Goal: Use online tool/utility: Utilize a website feature to perform a specific function

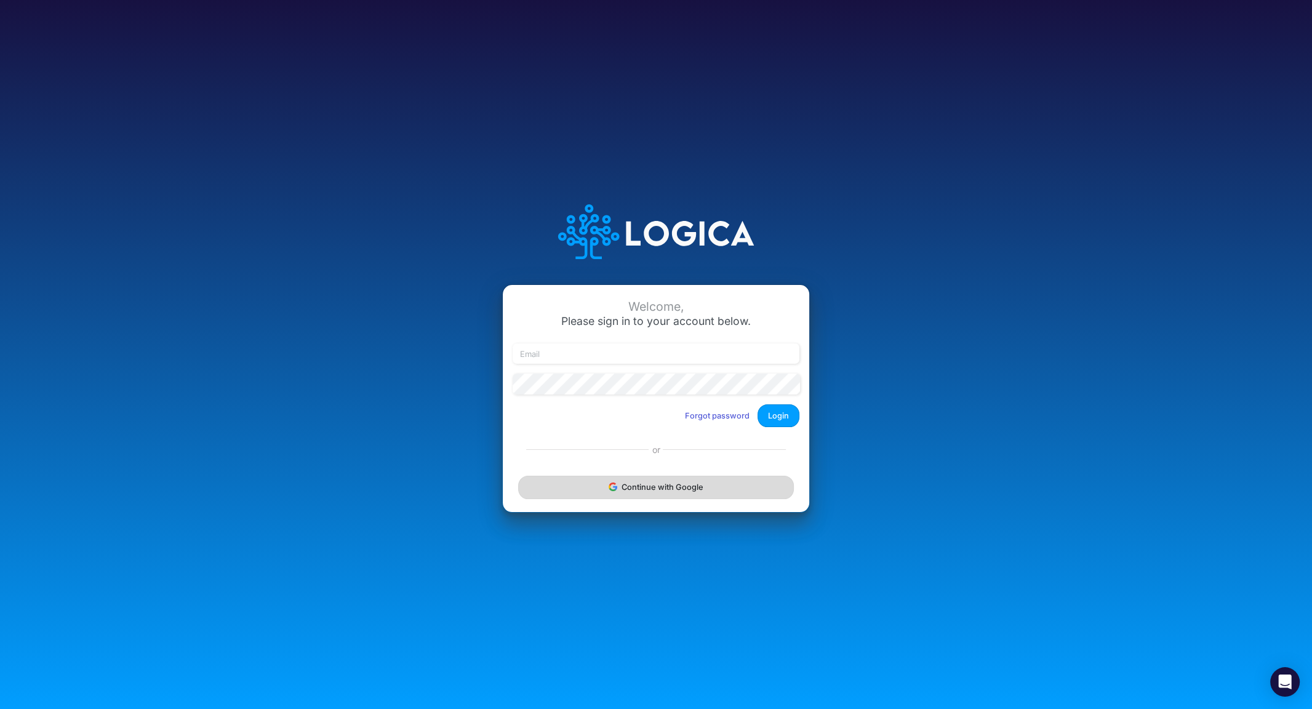
click at [634, 486] on button "Continue with Google" at bounding box center [656, 487] width 276 height 23
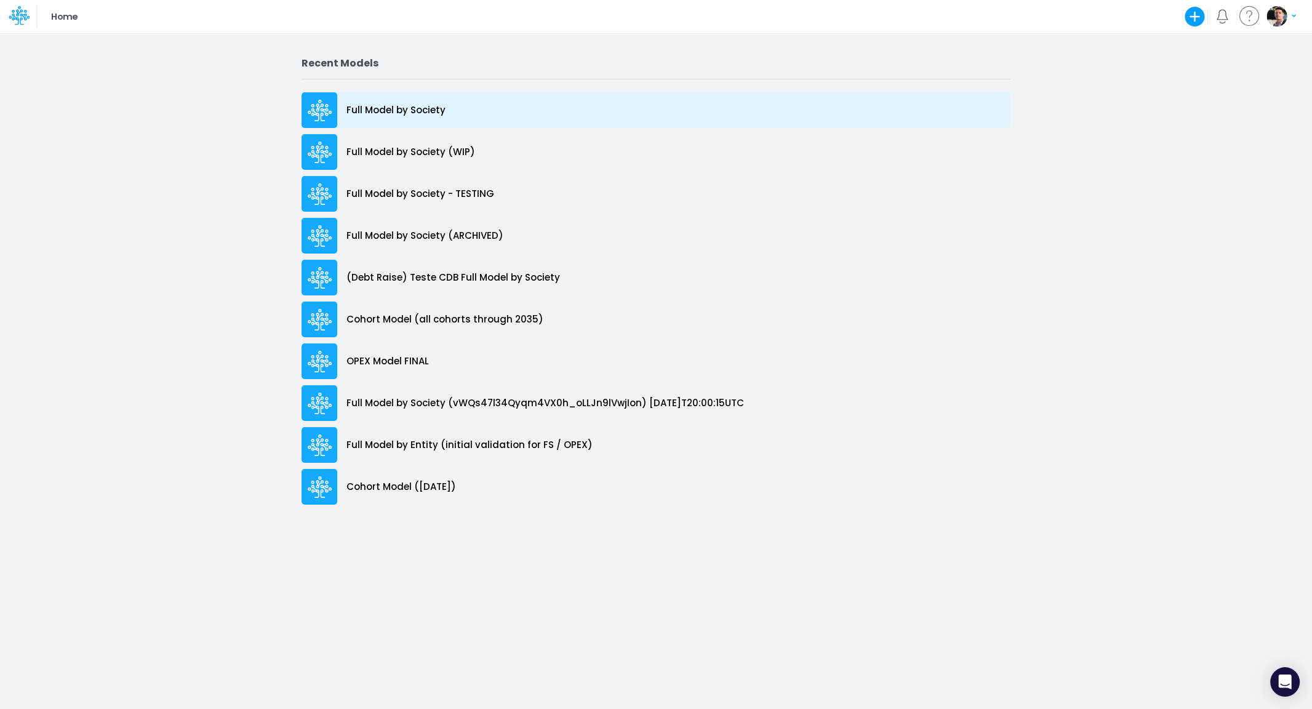
click at [391, 108] on p "Full Model by Society" at bounding box center [396, 110] width 99 height 14
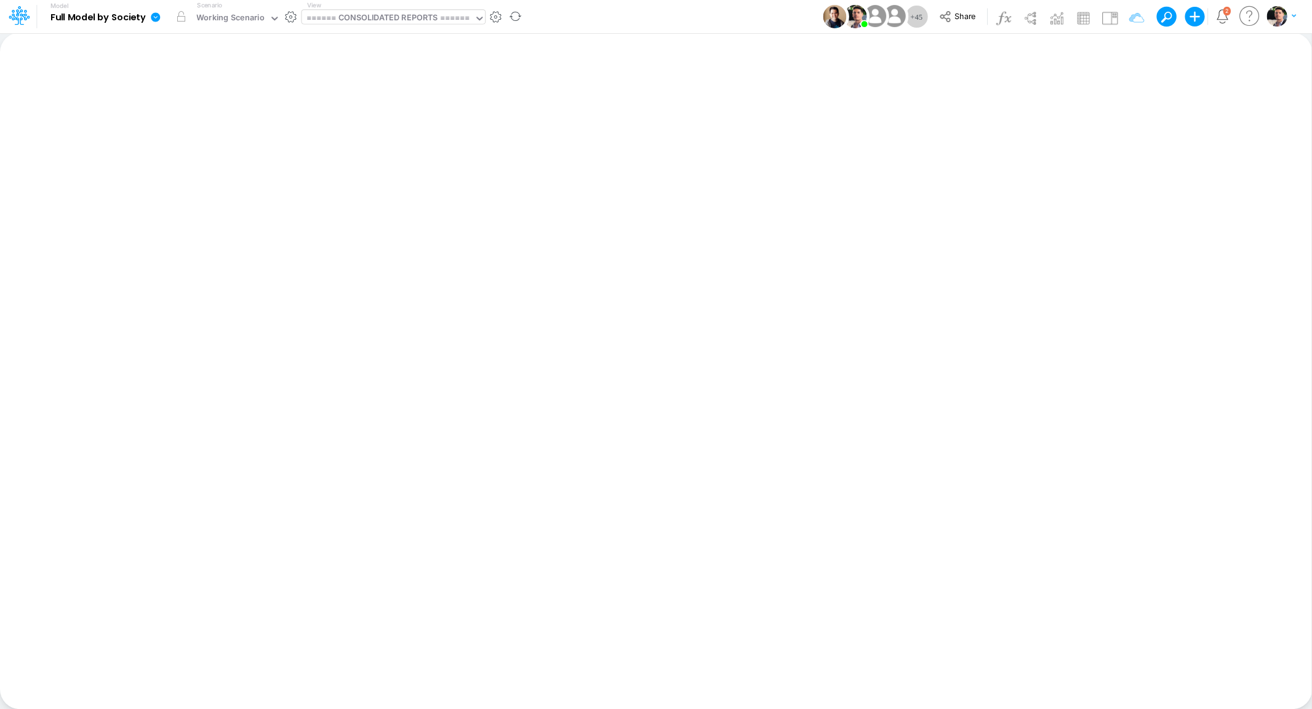
click at [428, 12] on div "====== CONSOLIDATED REPORTS ======" at bounding box center [389, 19] width 164 height 14
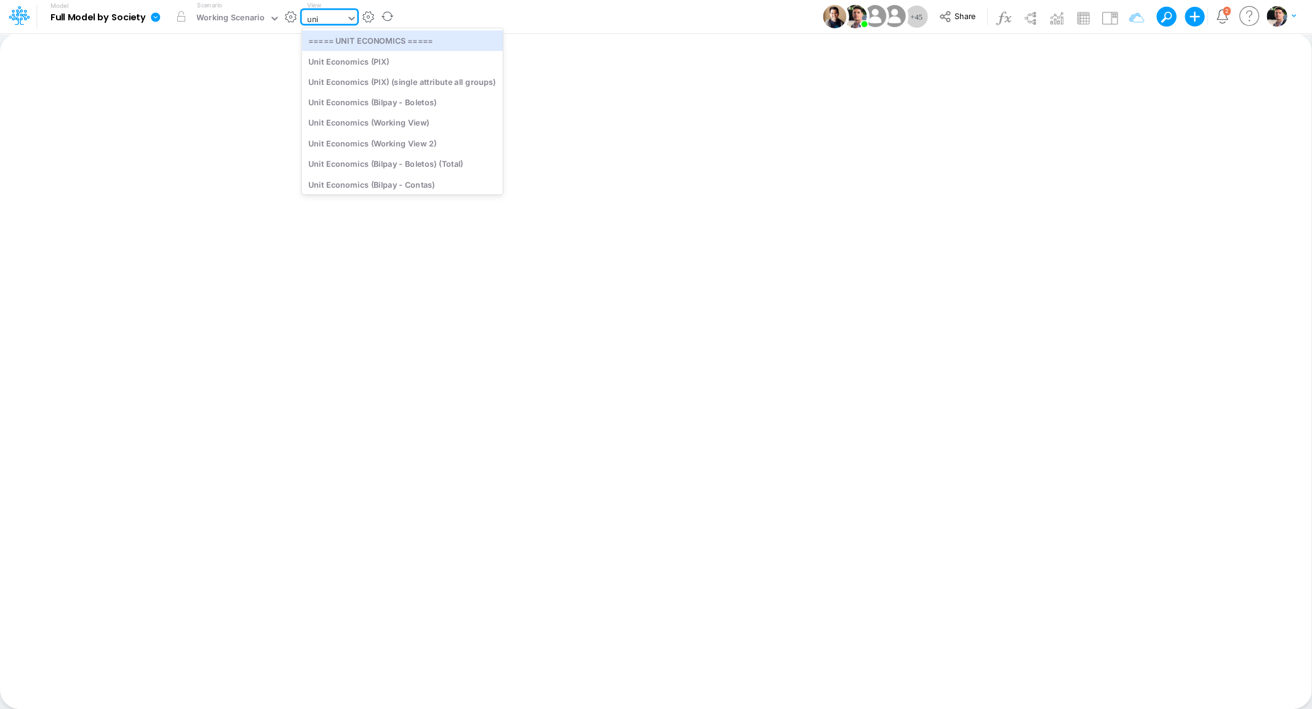
type input "unit"
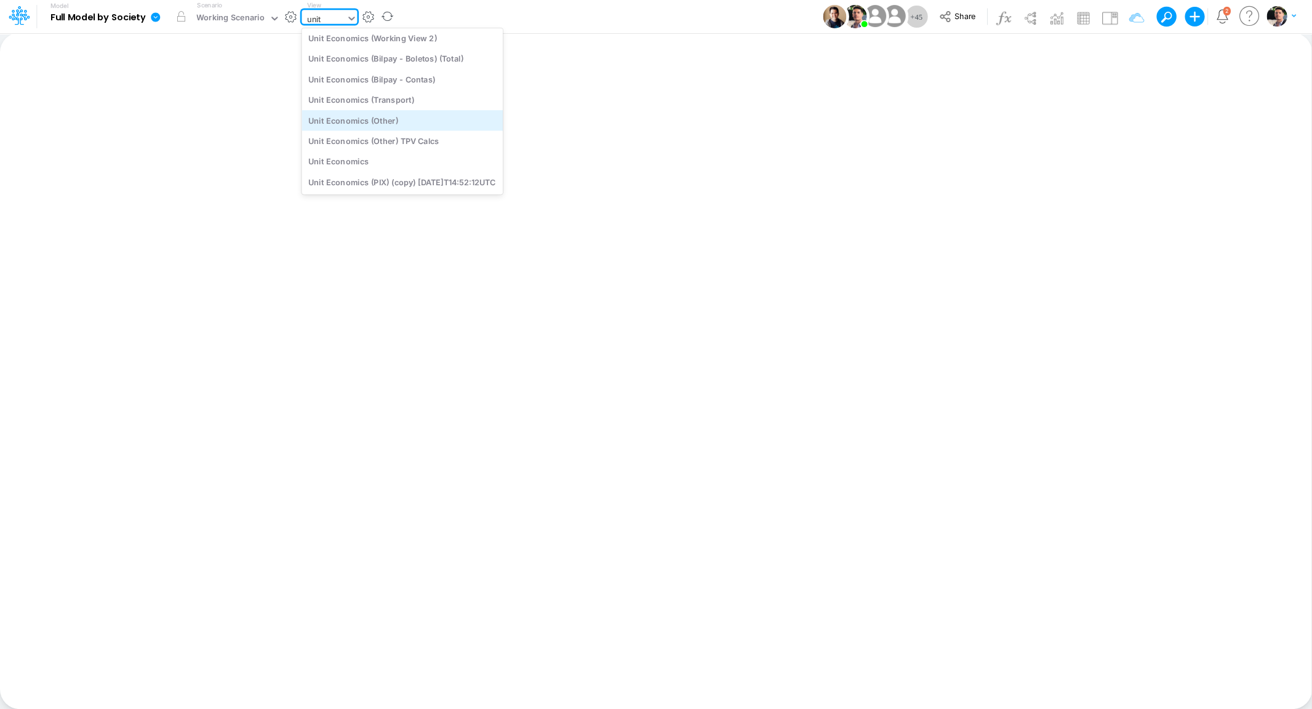
click at [406, 125] on div "Unit Economics (Other)" at bounding box center [402, 120] width 201 height 20
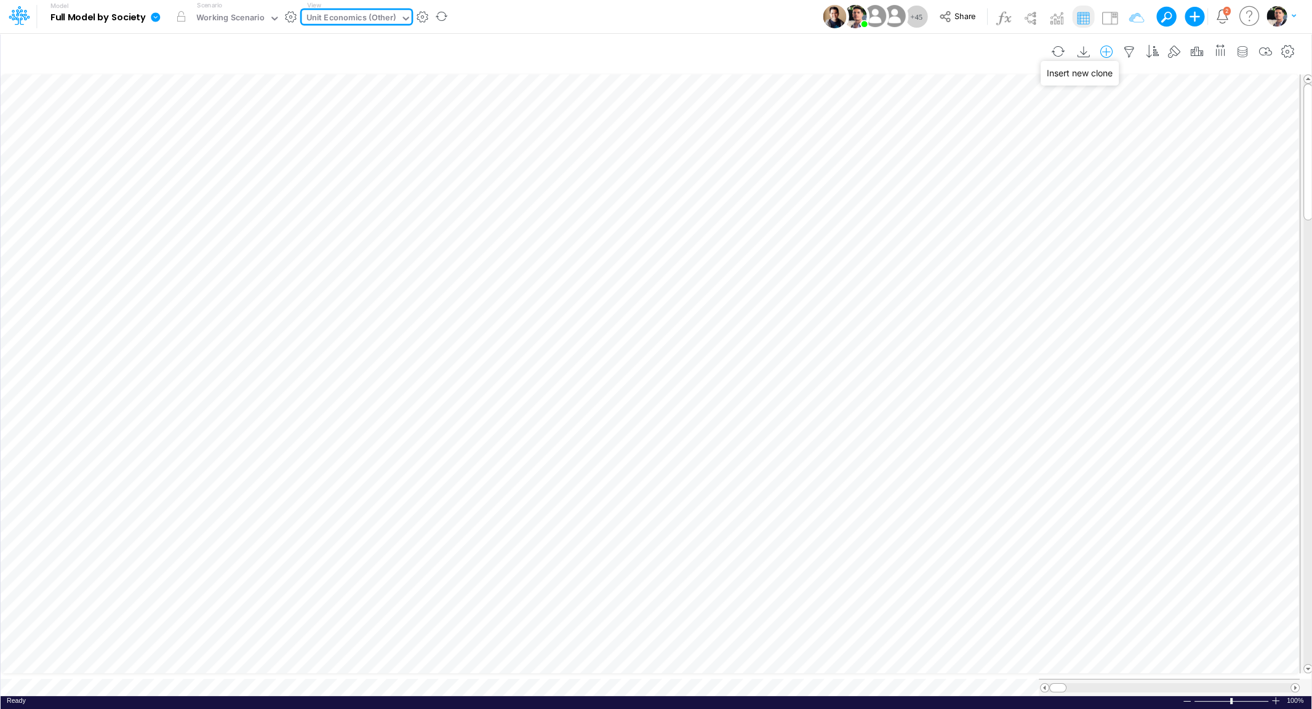
click at [1105, 53] on icon "button" at bounding box center [1106, 52] width 18 height 13
click at [1028, 102] on p "Unit Economics" at bounding box center [1015, 103] width 69 height 14
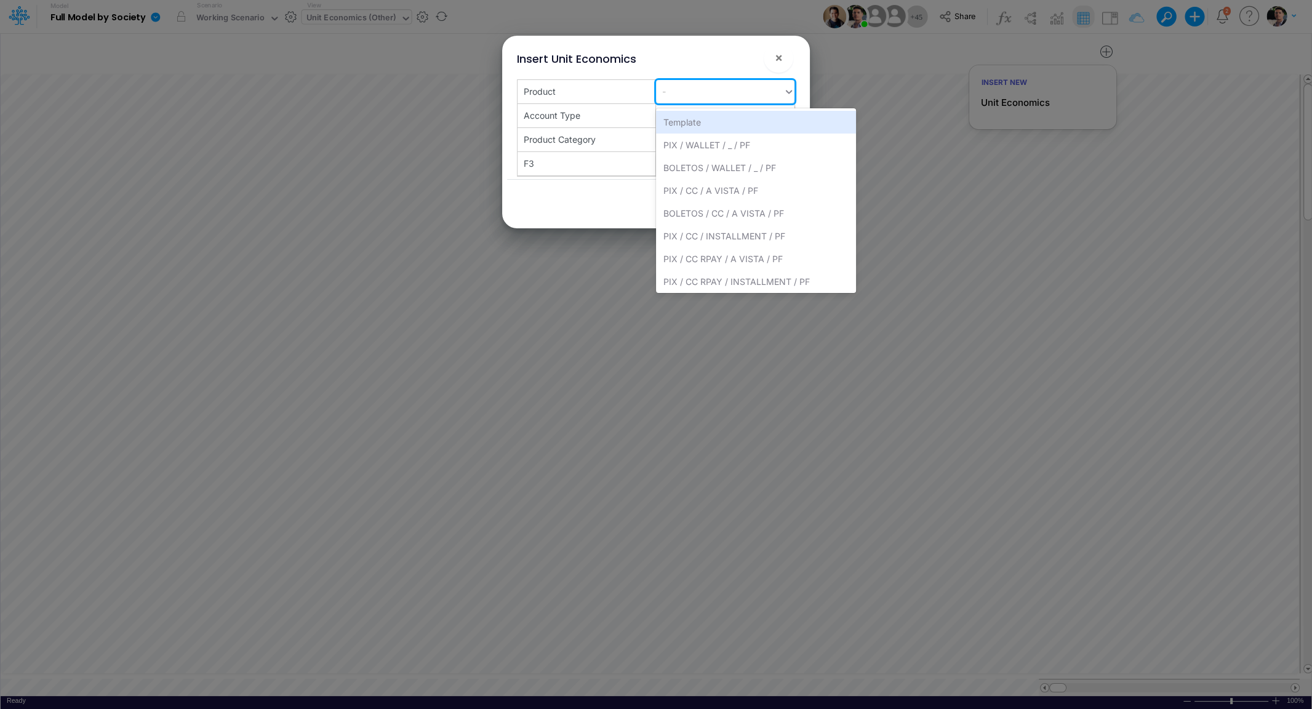
click at [762, 90] on div "-" at bounding box center [719, 91] width 127 height 20
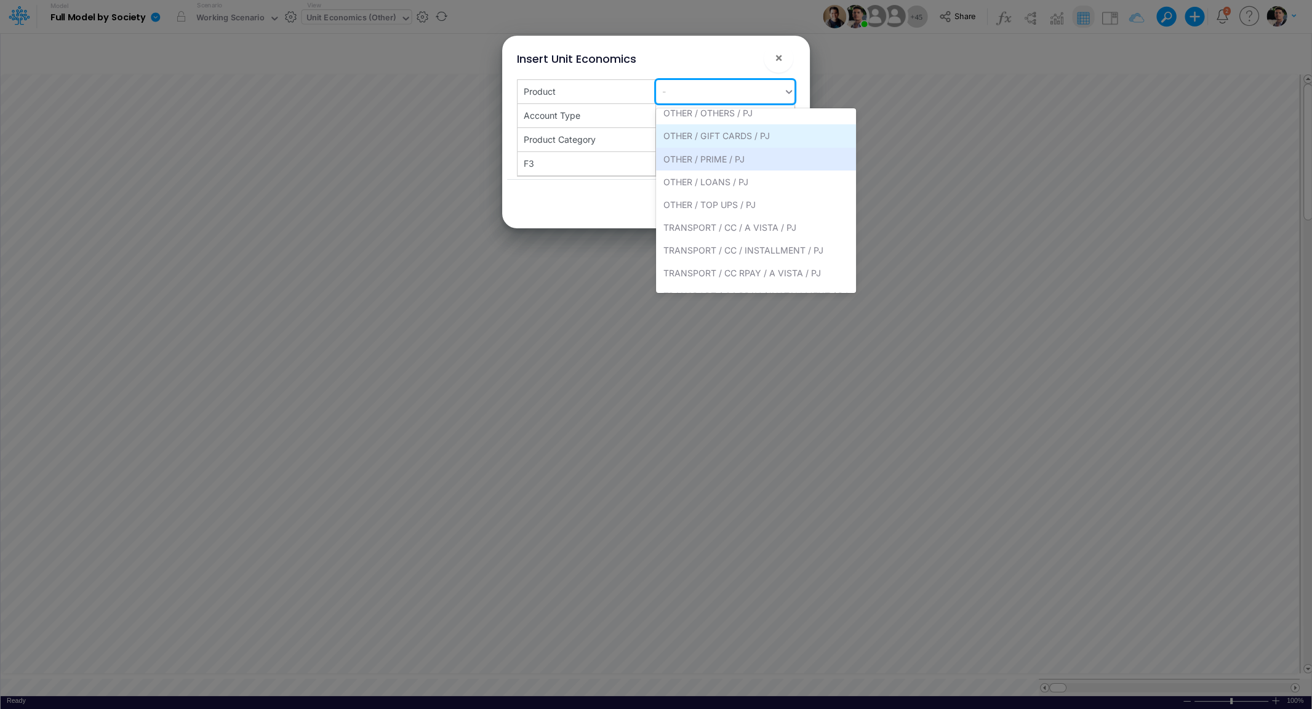
scroll to position [971, 0]
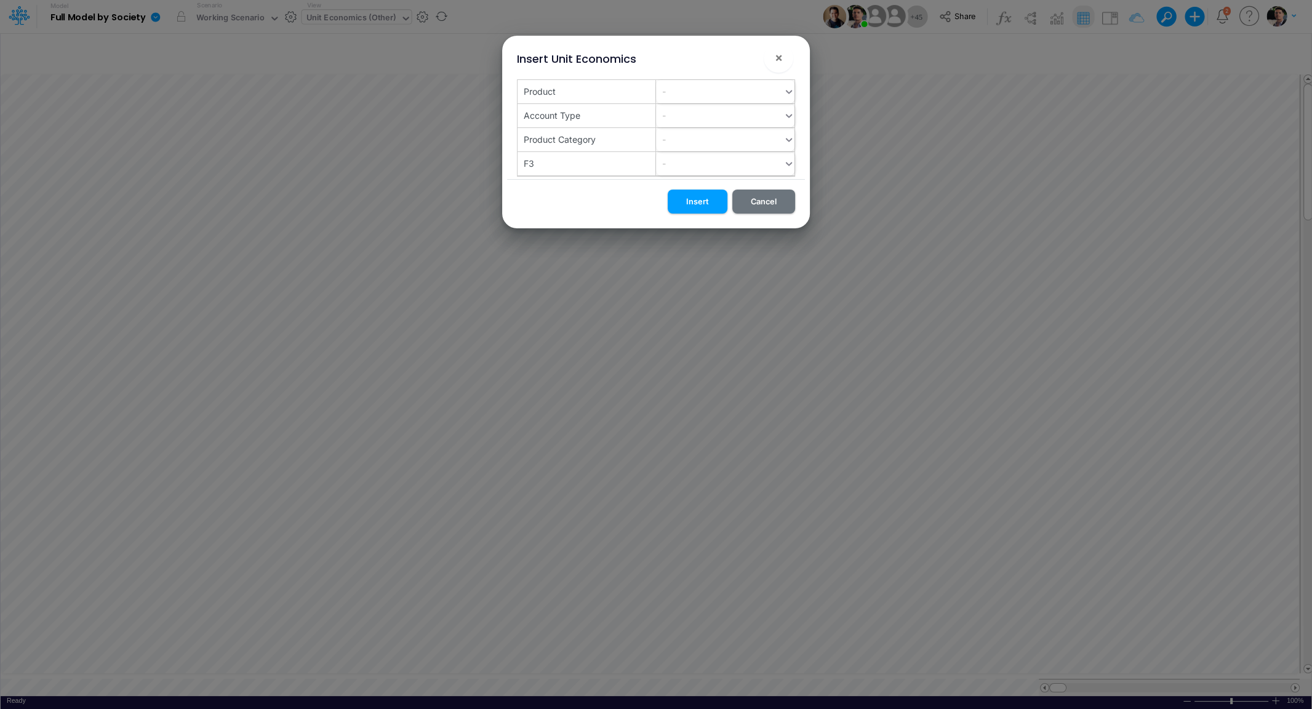
click at [727, 45] on div "Insert Unit Economics ×" at bounding box center [656, 56] width 298 height 41
click at [716, 102] on div "-" at bounding box center [719, 91] width 127 height 20
click at [716, 111] on div "-" at bounding box center [719, 115] width 127 height 20
click at [710, 102] on div "-" at bounding box center [719, 91] width 127 height 20
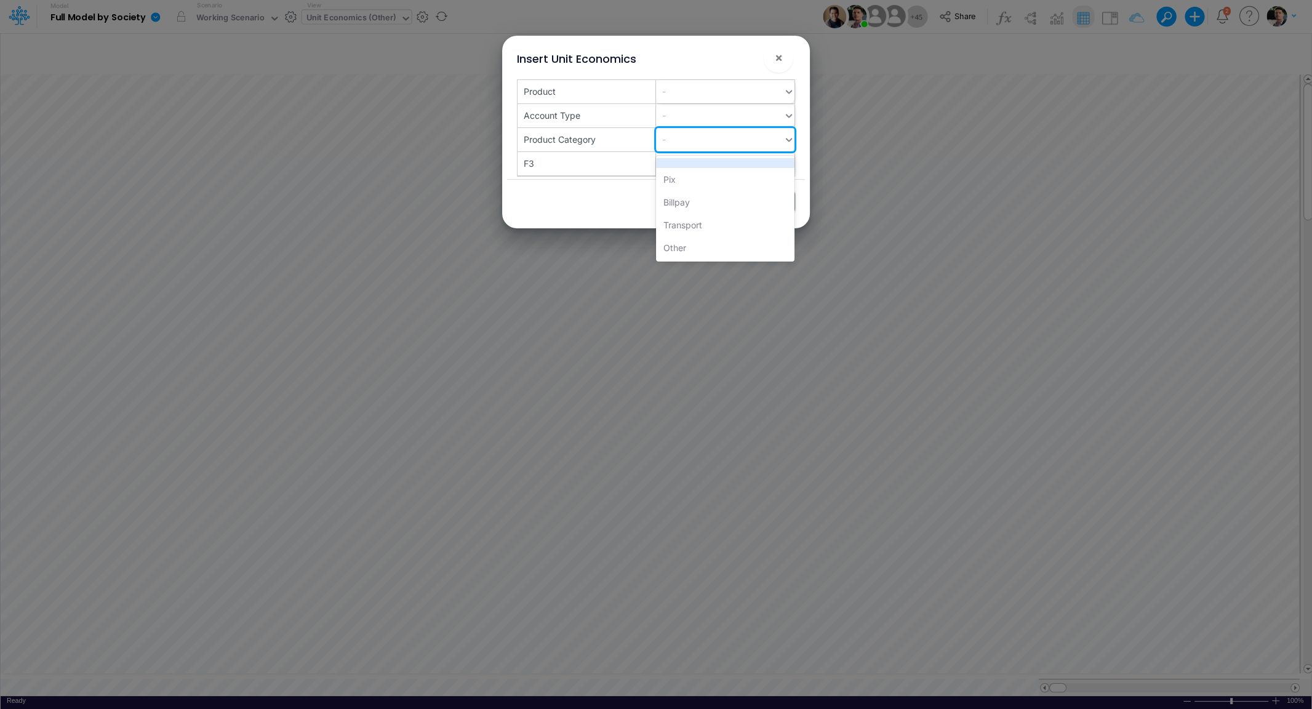
click at [710, 142] on div "-" at bounding box center [719, 139] width 127 height 20
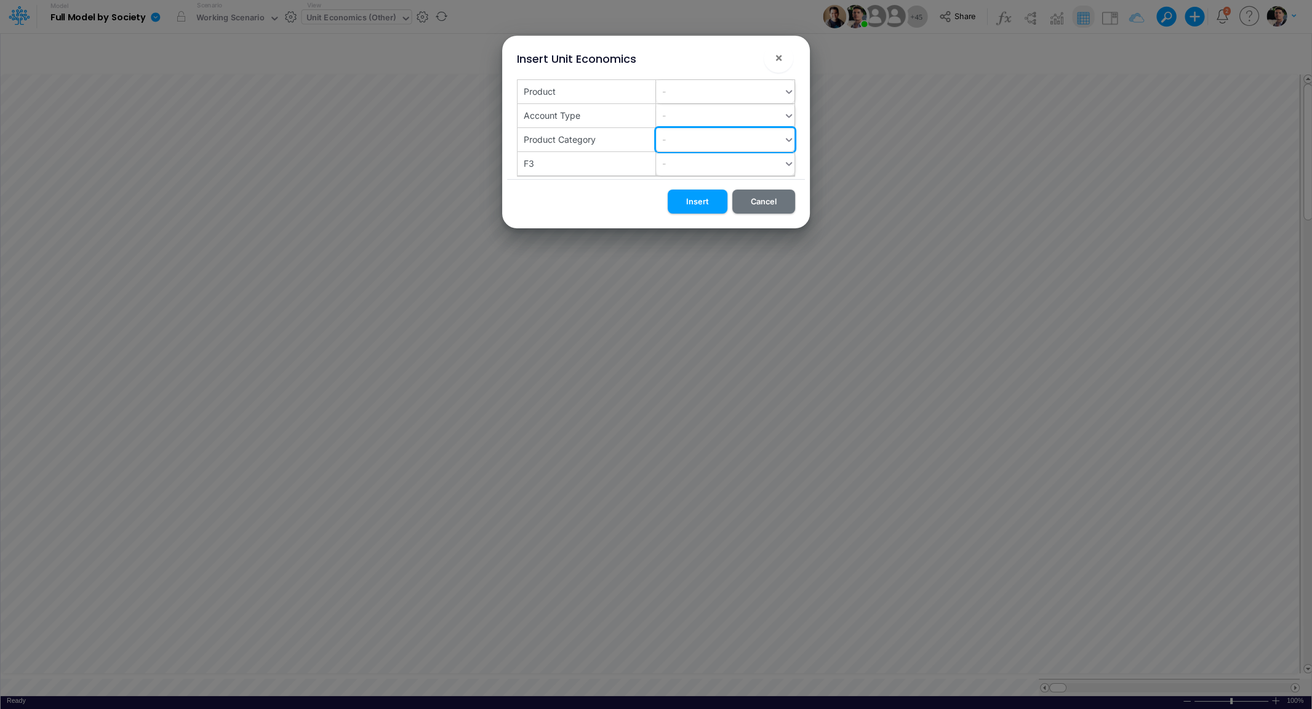
click at [705, 102] on div "-" at bounding box center [719, 91] width 127 height 20
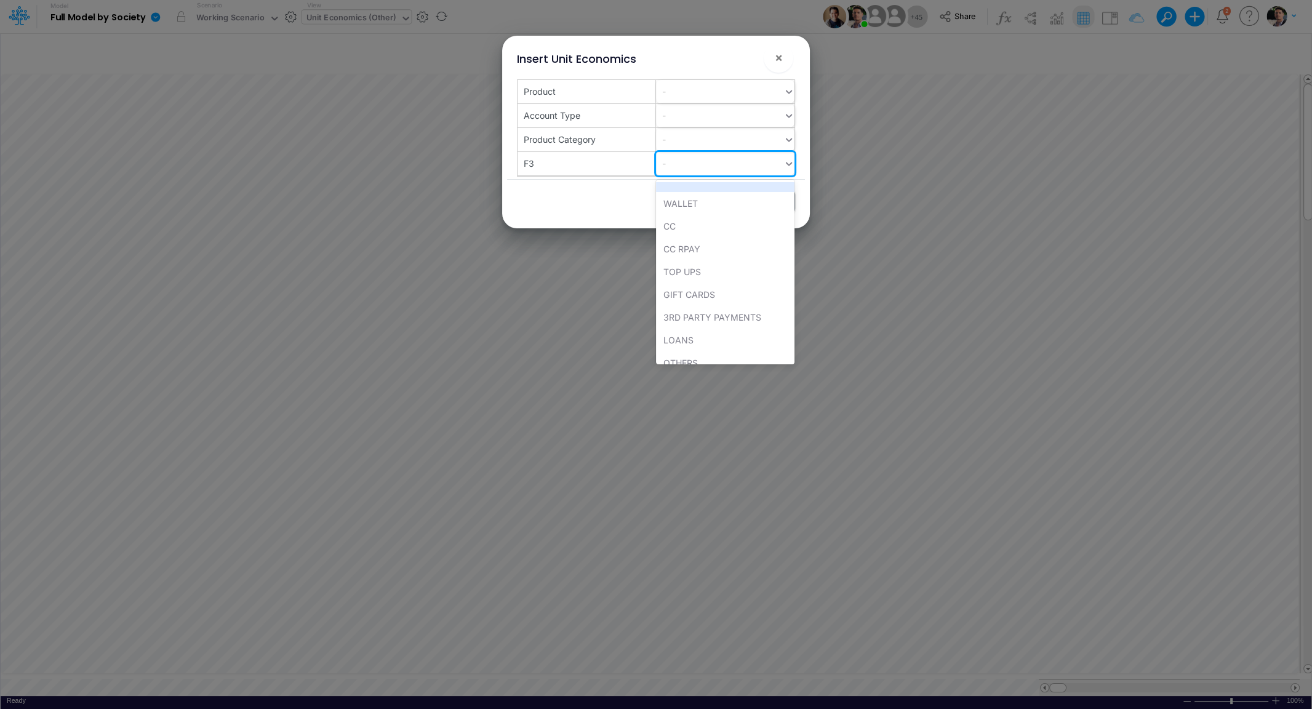
click at [705, 162] on div "-" at bounding box center [719, 163] width 127 height 20
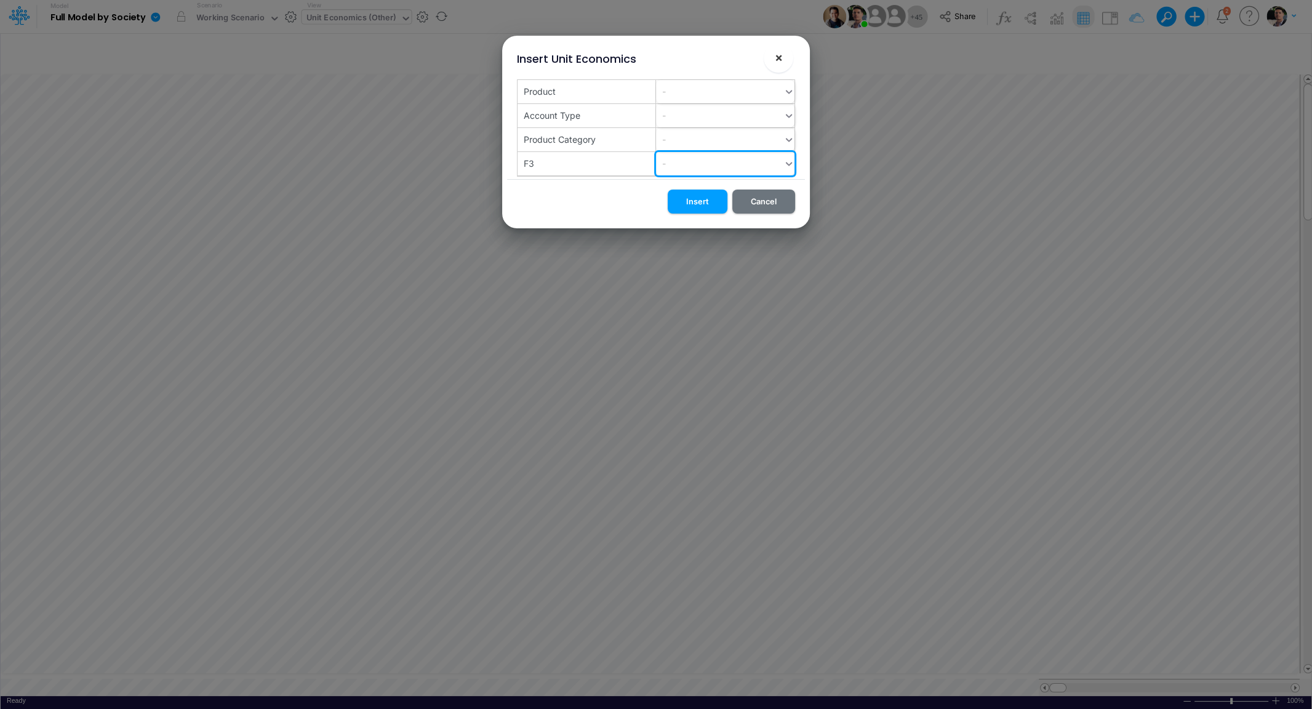
click at [777, 60] on span "×" at bounding box center [779, 57] width 8 height 15
